Goal: Find specific page/section: Find specific page/section

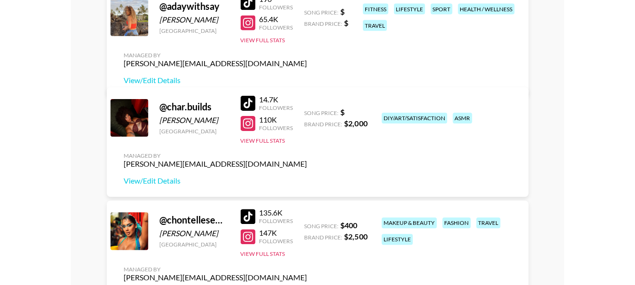
scroll to position [141, 0]
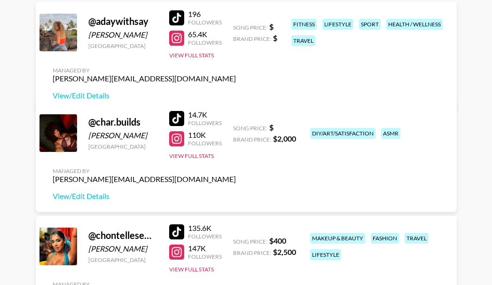
click at [178, 141] on div at bounding box center [176, 138] width 15 height 15
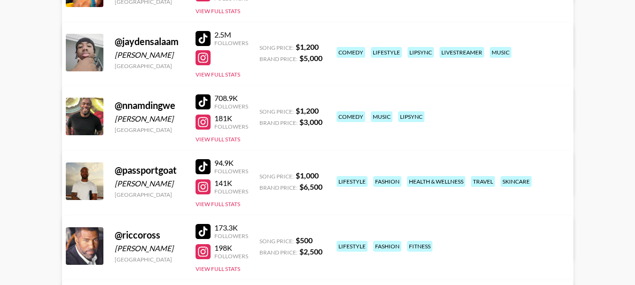
scroll to position [329, 0]
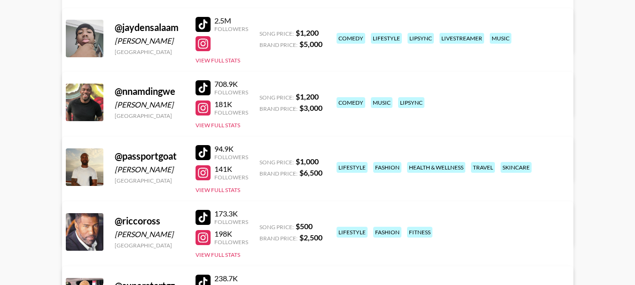
click at [209, 16] on div "2.5M Followers View Full Stats" at bounding box center [222, 38] width 53 height 52
click at [202, 24] on div at bounding box center [203, 24] width 15 height 15
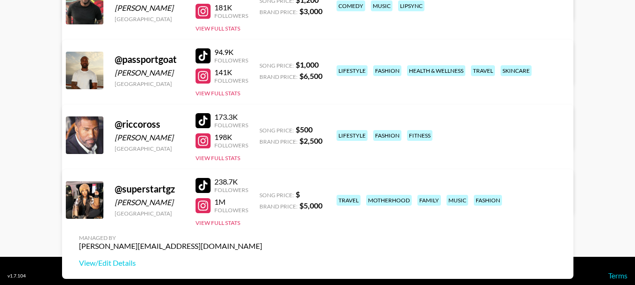
scroll to position [435, 0]
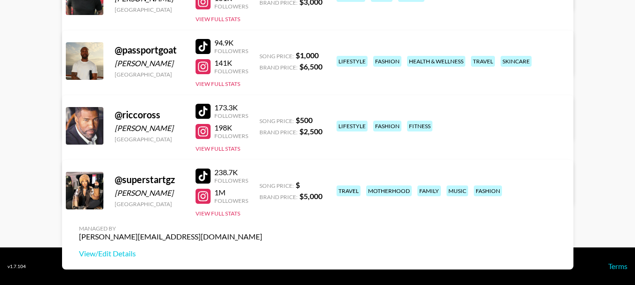
click at [198, 203] on div at bounding box center [203, 196] width 15 height 15
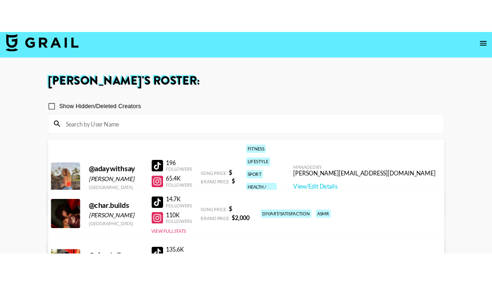
scroll to position [0, 0]
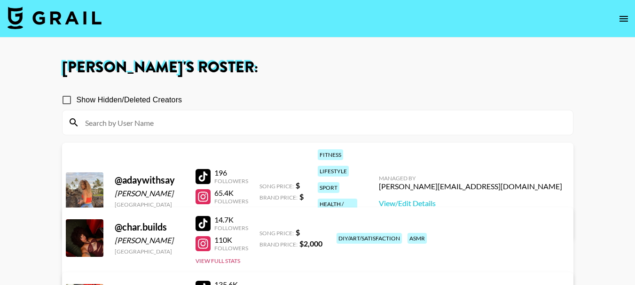
click at [217, 189] on div "65.4K" at bounding box center [231, 193] width 34 height 9
click at [201, 190] on div at bounding box center [203, 197] width 15 height 15
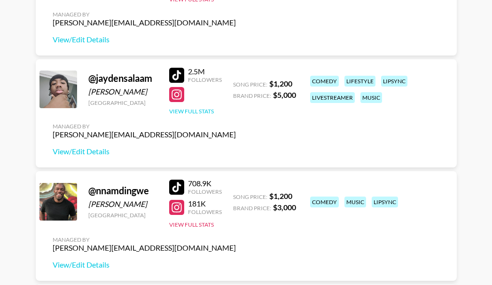
scroll to position [517, 0]
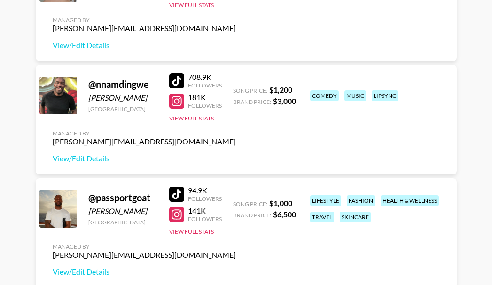
click at [174, 76] on div at bounding box center [176, 80] width 15 height 15
click at [178, 99] on div at bounding box center [176, 101] width 15 height 15
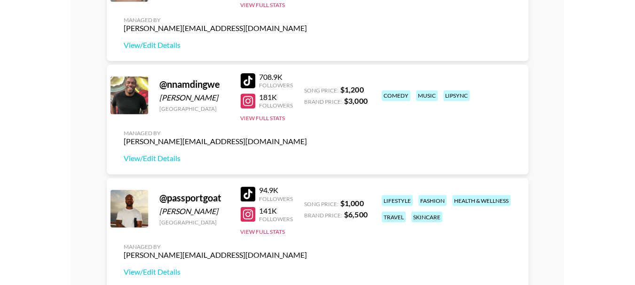
scroll to position [336, 0]
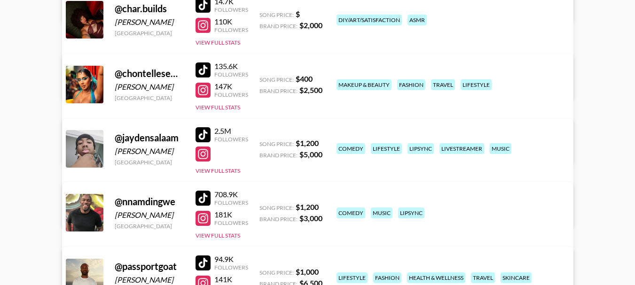
scroll to position [235, 0]
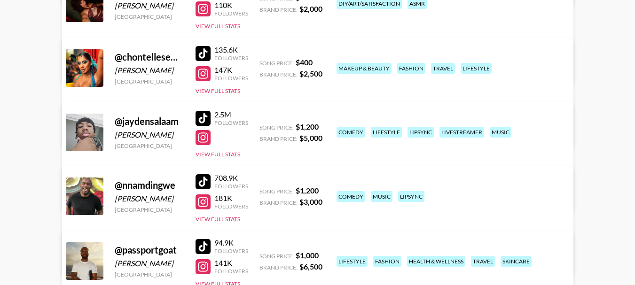
click at [204, 115] on div at bounding box center [203, 118] width 15 height 15
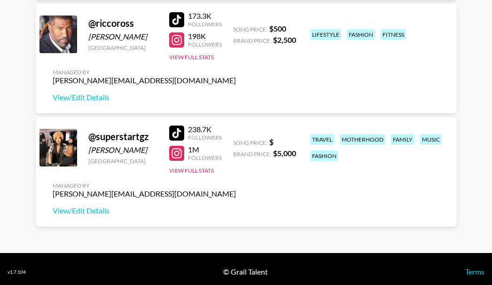
scroll to position [811, 0]
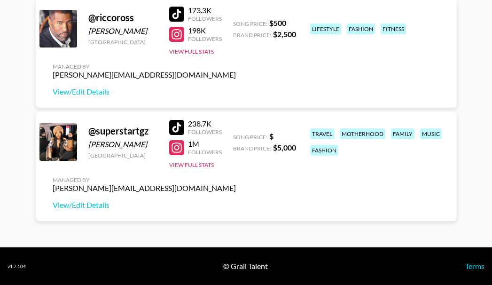
drag, startPoint x: 144, startPoint y: 143, endPoint x: 89, endPoint y: 145, distance: 54.6
click at [89, 145] on div "[PERSON_NAME]" at bounding box center [123, 144] width 70 height 9
copy div "[PERSON_NAME]"
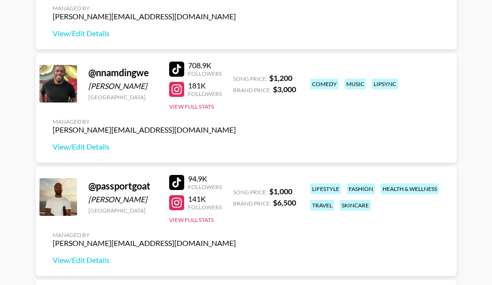
scroll to position [529, 0]
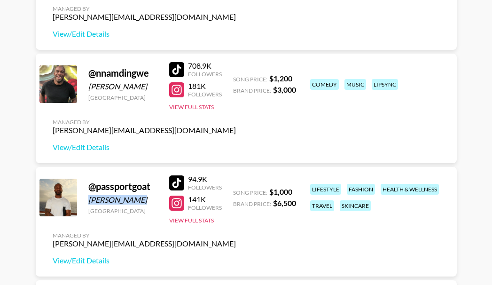
drag, startPoint x: 143, startPoint y: 197, endPoint x: 89, endPoint y: 201, distance: 54.2
click at [89, 201] on div "Harmony Obasi" at bounding box center [123, 199] width 70 height 9
copy div "Harmony Obasi"
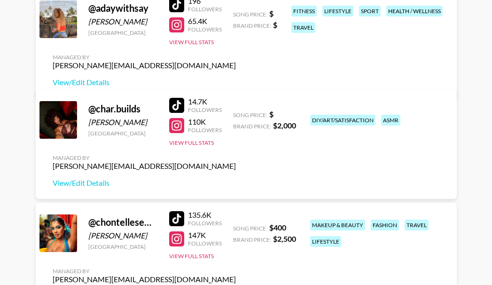
scroll to position [152, 0]
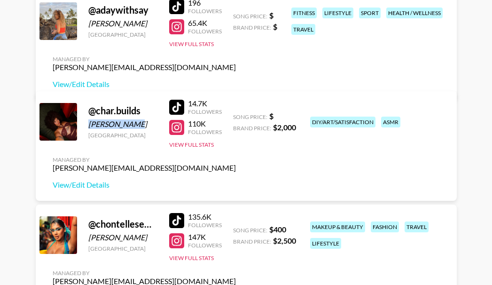
drag, startPoint x: 140, startPoint y: 123, endPoint x: 87, endPoint y: 127, distance: 53.3
click at [87, 127] on div "@ char.builds Char Edwards United States 14.7K Followers 110K Followers View Fu…" at bounding box center [246, 146] width 421 height 110
copy div "Char Edwards"
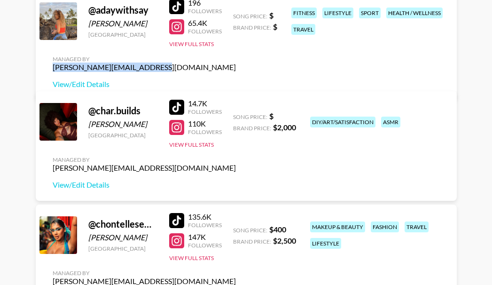
drag, startPoint x: 449, startPoint y: 33, endPoint x: 351, endPoint y: 36, distance: 97.8
click at [244, 48] on div "Managed By peter.iwuh@grail-talent.com View/Edit Details" at bounding box center [144, 72] width 198 height 48
copy div "[PERSON_NAME][EMAIL_ADDRESS][DOMAIN_NAME]"
click at [175, 125] on div at bounding box center [176, 127] width 15 height 15
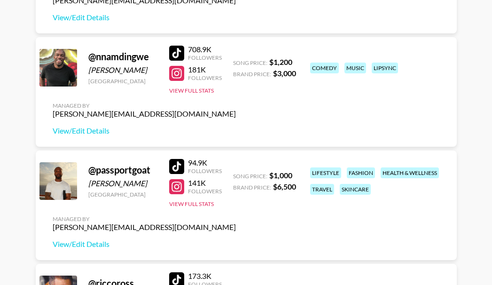
scroll to position [576, 0]
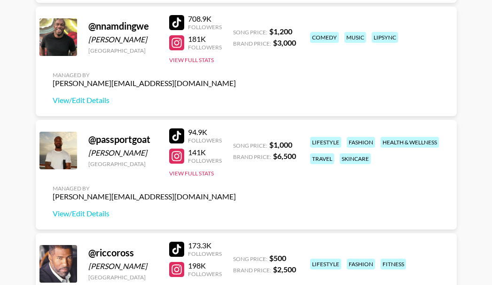
click at [174, 157] on div at bounding box center [176, 156] width 15 height 15
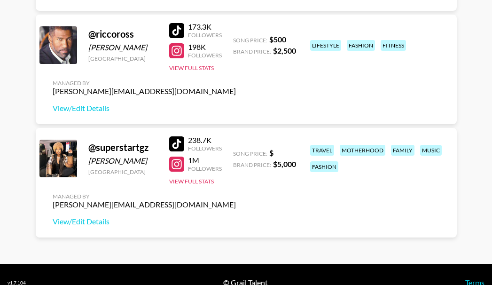
scroll to position [811, 0]
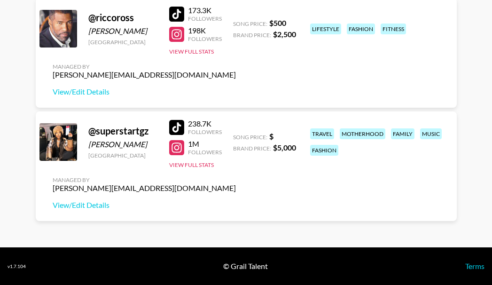
click at [174, 147] on div at bounding box center [176, 147] width 15 height 15
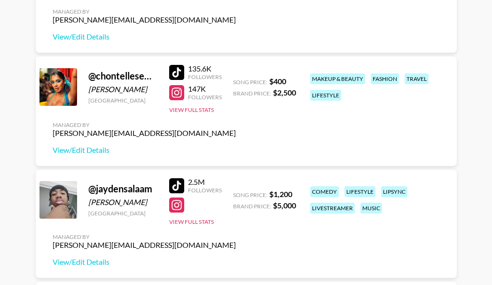
scroll to position [246, 0]
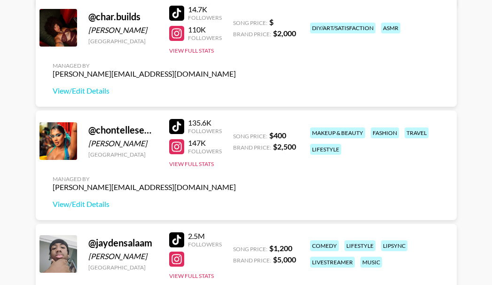
click at [176, 31] on div at bounding box center [176, 33] width 15 height 15
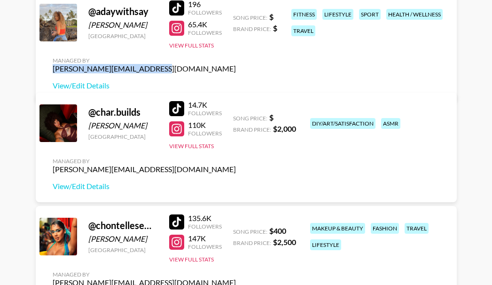
scroll to position [105, 0]
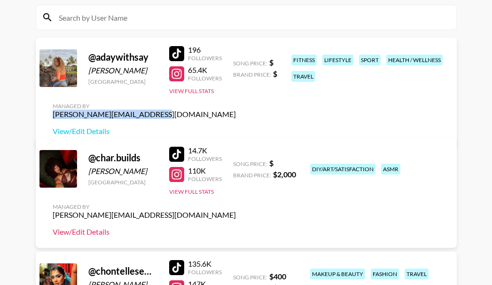
click at [90, 232] on link "View/Edit Details" at bounding box center [144, 231] width 183 height 9
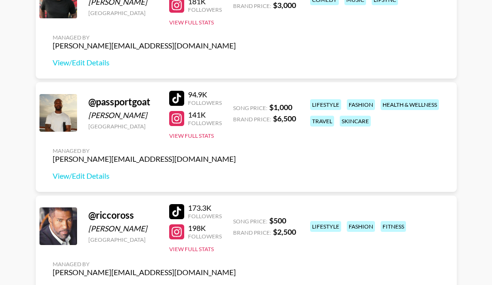
scroll to position [623, 0]
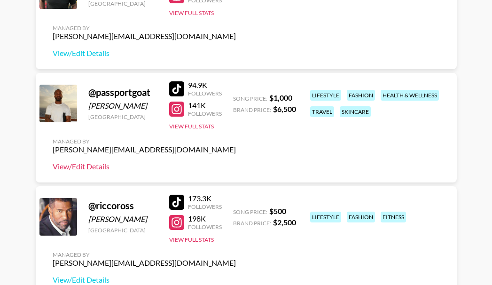
click at [84, 168] on link "View/Edit Details" at bounding box center [144, 166] width 183 height 9
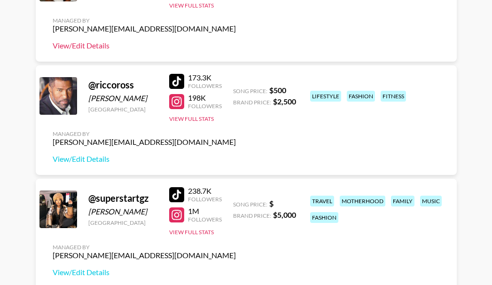
scroll to position [811, 0]
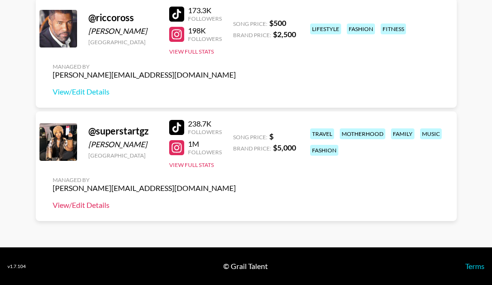
click at [84, 208] on link "View/Edit Details" at bounding box center [144, 204] width 183 height 9
click at [176, 151] on div at bounding box center [176, 147] width 15 height 15
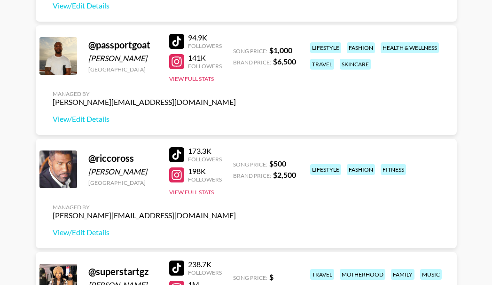
scroll to position [670, 0]
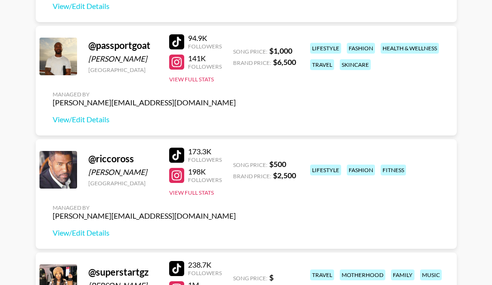
click at [187, 69] on link at bounding box center [178, 62] width 19 height 15
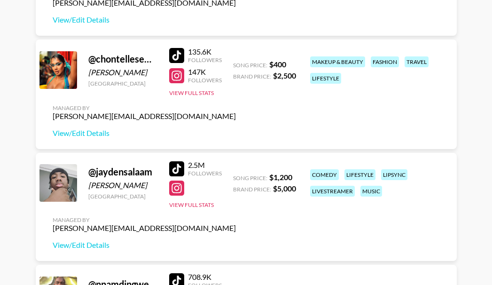
scroll to position [293, 0]
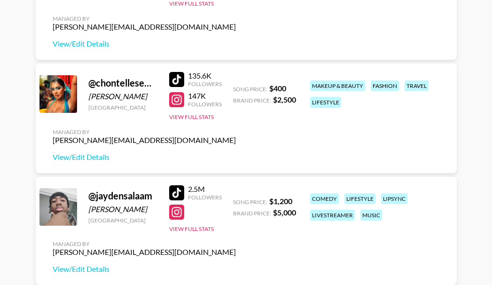
click at [183, 101] on div at bounding box center [176, 99] width 15 height 15
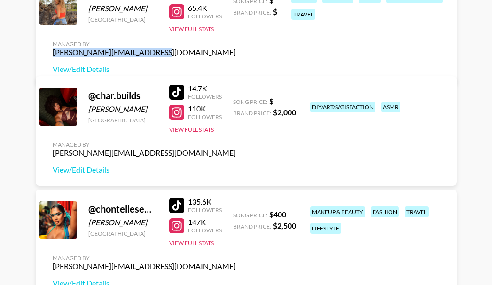
scroll to position [152, 0]
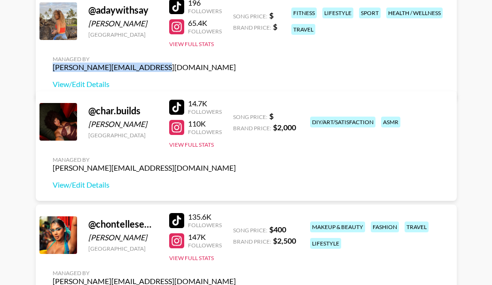
click at [178, 127] on div at bounding box center [176, 127] width 15 height 15
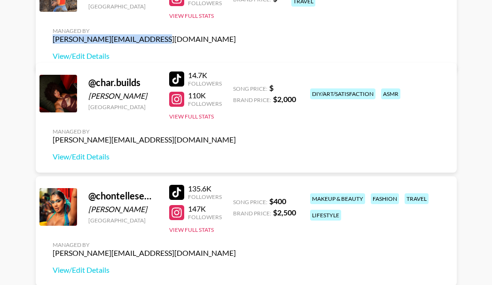
scroll to position [188, 0]
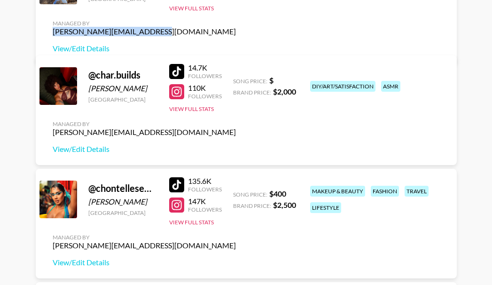
click at [171, 65] on div at bounding box center [176, 71] width 15 height 15
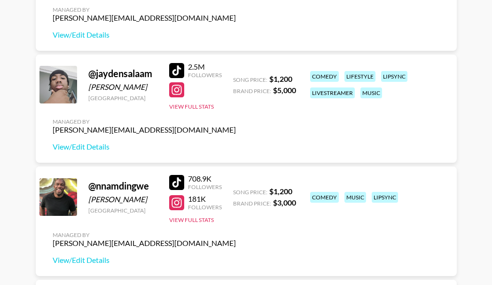
scroll to position [564, 0]
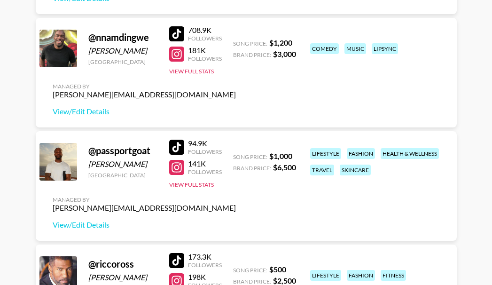
click at [177, 144] on div at bounding box center [176, 147] width 15 height 15
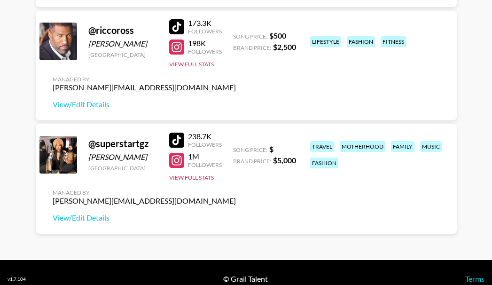
scroll to position [799, 0]
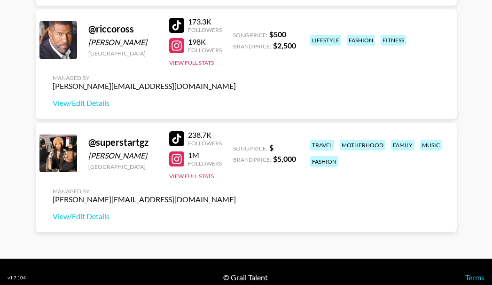
click at [184, 135] on div at bounding box center [176, 138] width 15 height 15
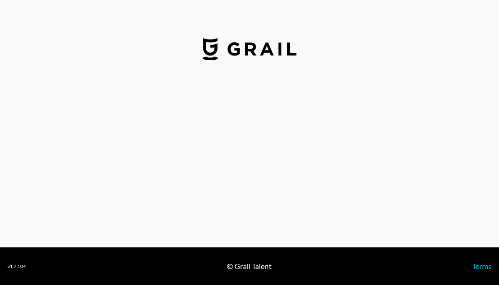
select select "USD"
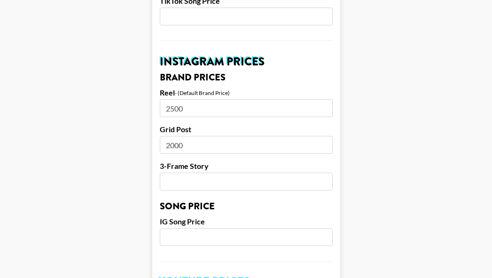
scroll to position [423, 0]
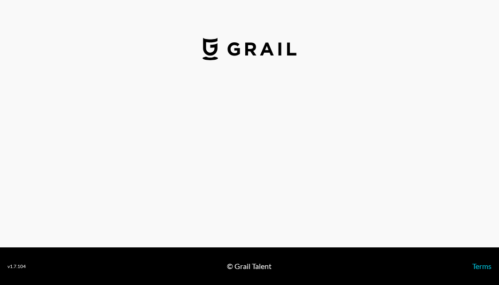
select select "USD"
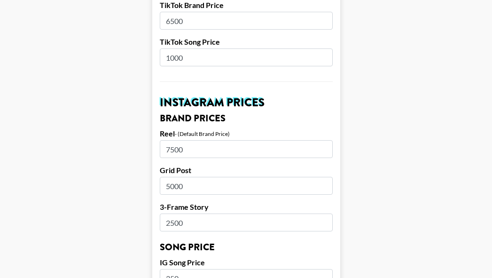
scroll to position [376, 0]
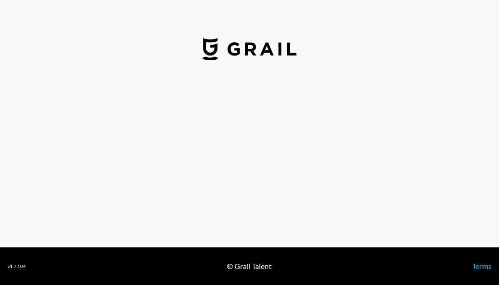
select select "USD"
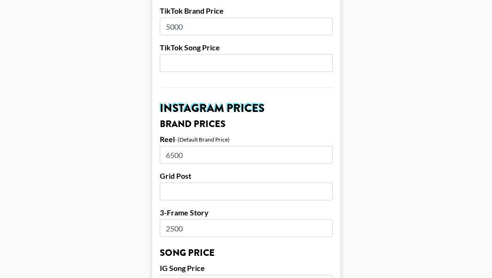
scroll to position [376, 0]
